Goal: Task Accomplishment & Management: Use online tool/utility

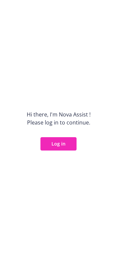
click at [49, 142] on button "Log in" at bounding box center [58, 143] width 36 height 13
